Goal: Check status: Check status

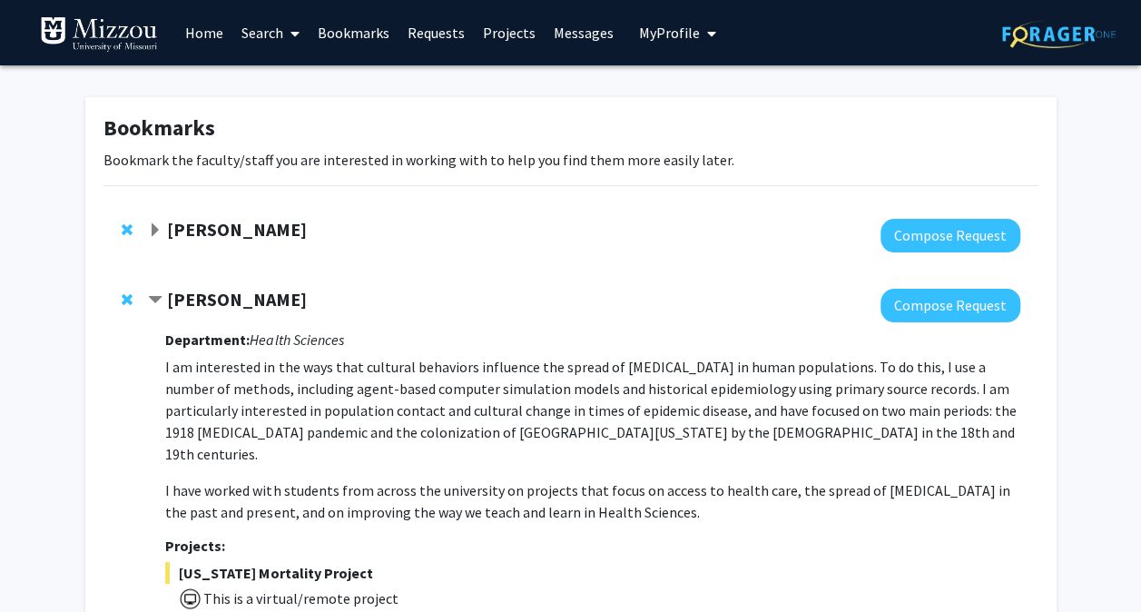
click at [420, 34] on link "Requests" at bounding box center [435, 33] width 75 height 64
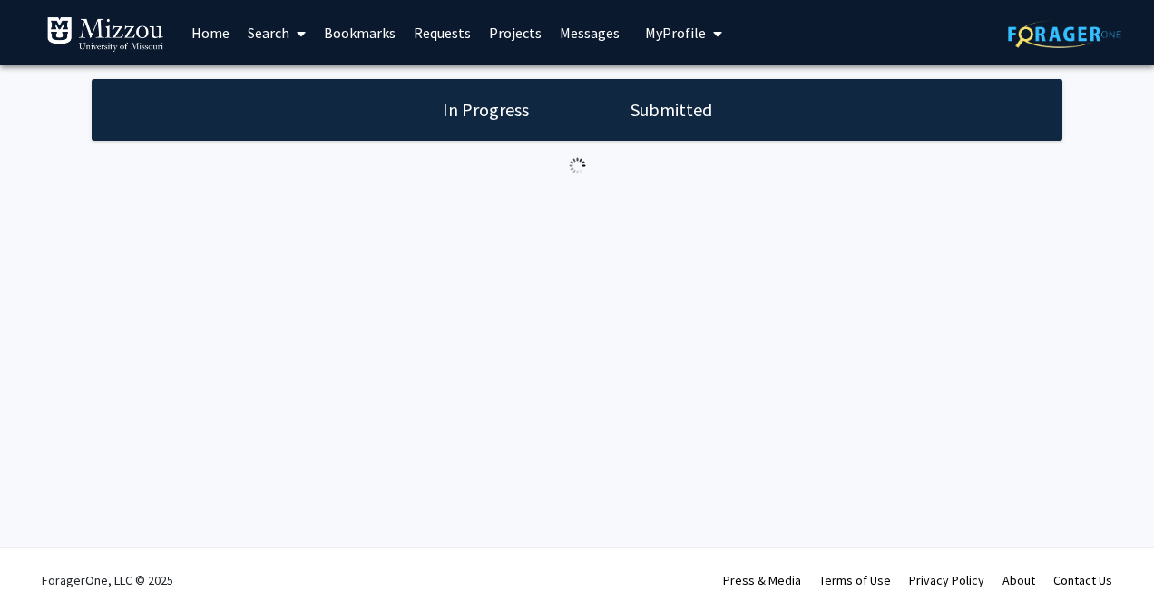
click at [581, 40] on link "Messages" at bounding box center [590, 33] width 78 height 64
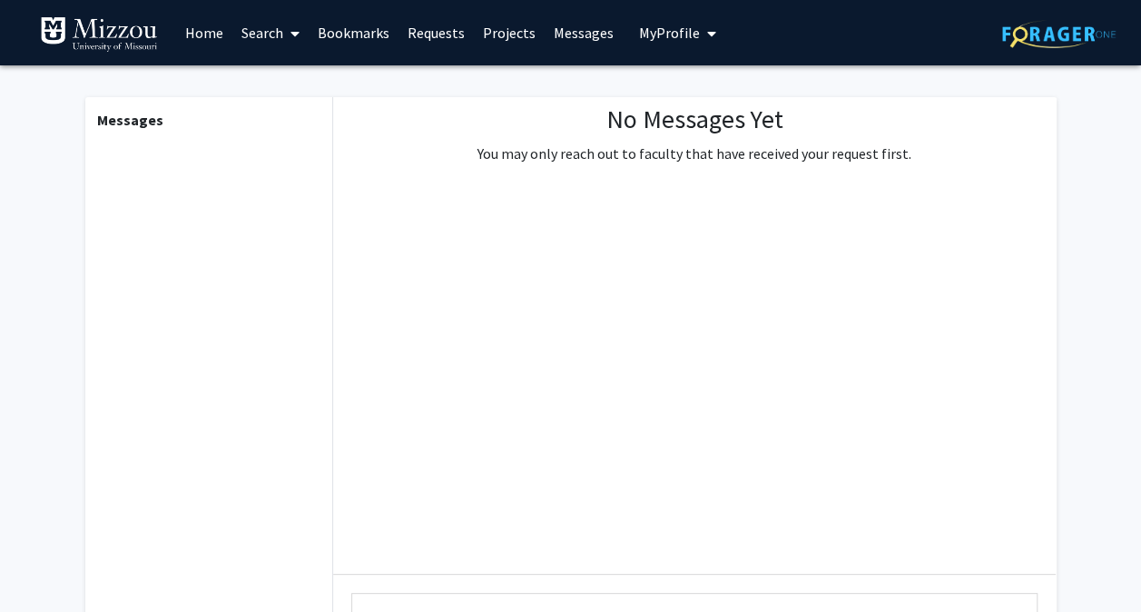
click at [455, 35] on link "Requests" at bounding box center [435, 33] width 75 height 64
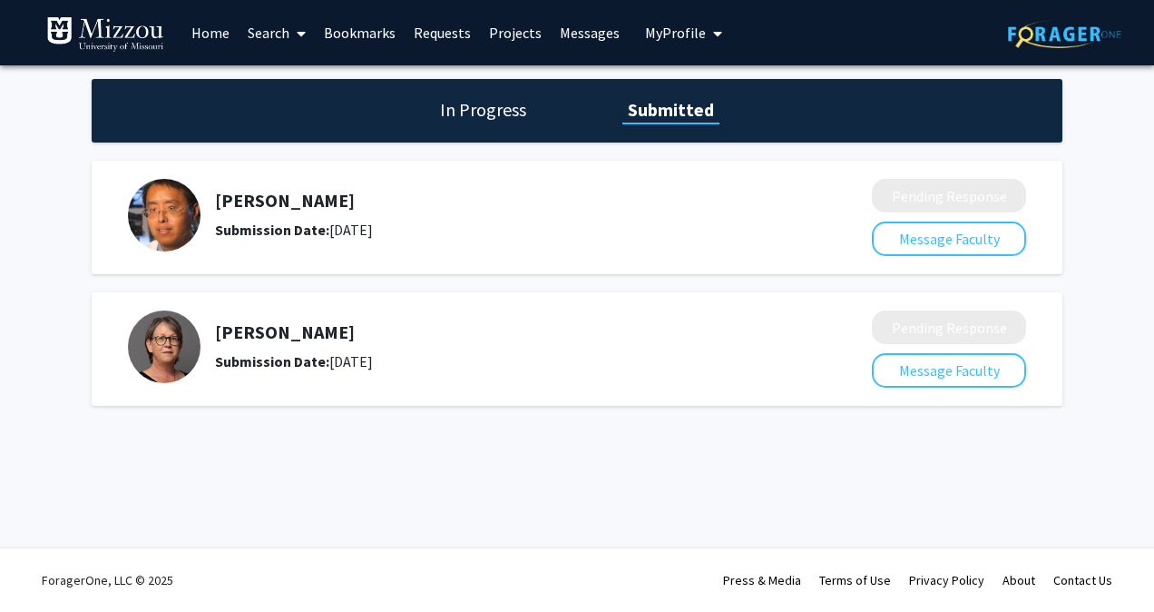
click at [483, 103] on h1 "In Progress" at bounding box center [483, 109] width 97 height 25
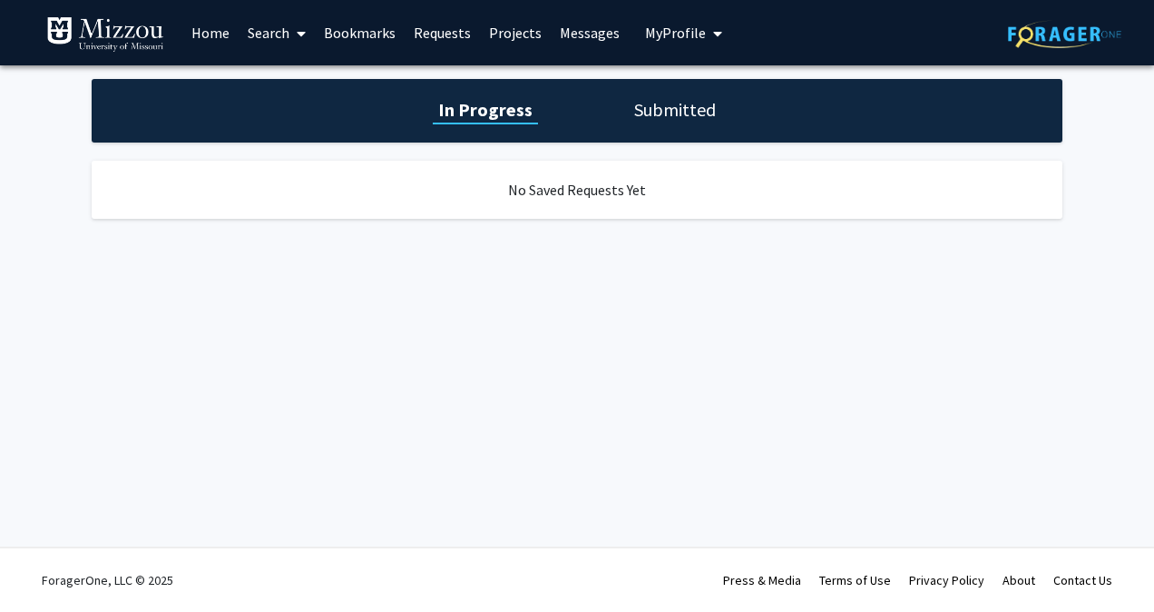
click at [668, 112] on h1 "Submitted" at bounding box center [675, 109] width 93 height 25
